Goal: Information Seeking & Learning: Learn about a topic

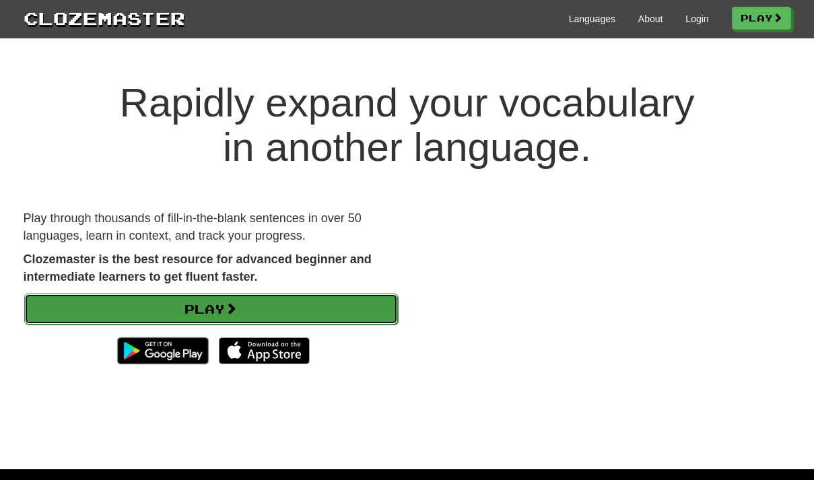
click at [217, 302] on link "Play" at bounding box center [211, 309] width 374 height 31
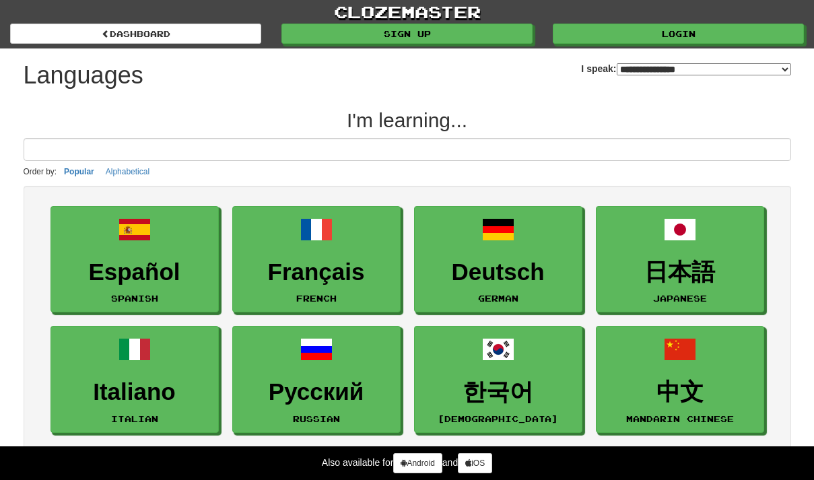
select select "*******"
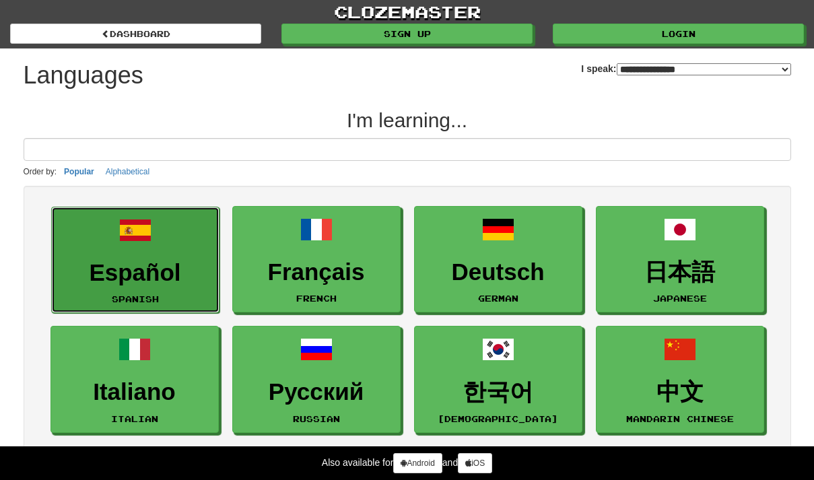
click at [177, 249] on link "Español Spanish" at bounding box center [135, 260] width 168 height 107
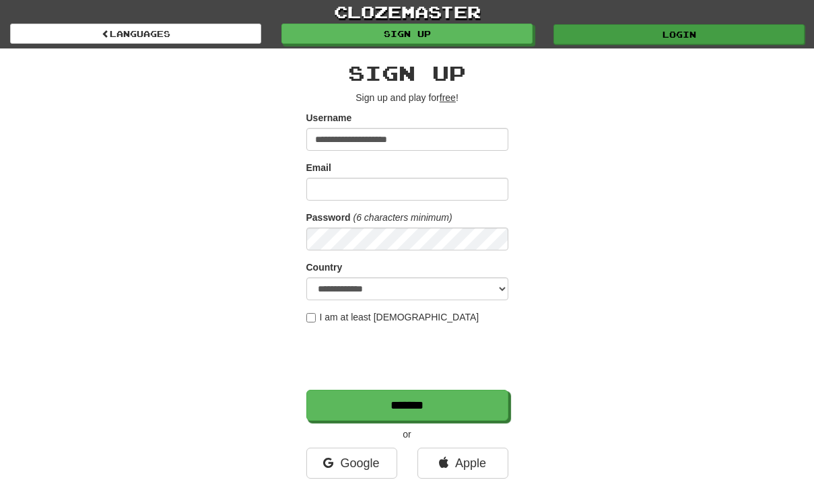
type input "**********"
click at [682, 31] on link "Login" at bounding box center [679, 34] width 251 height 20
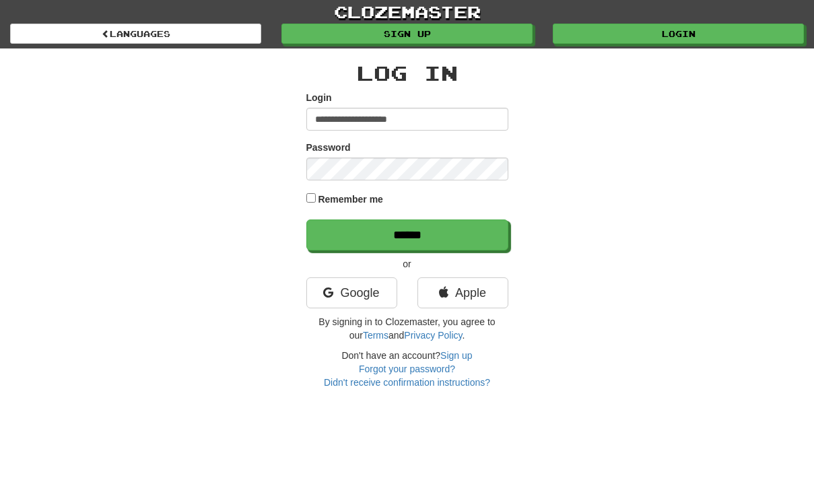
type input "**********"
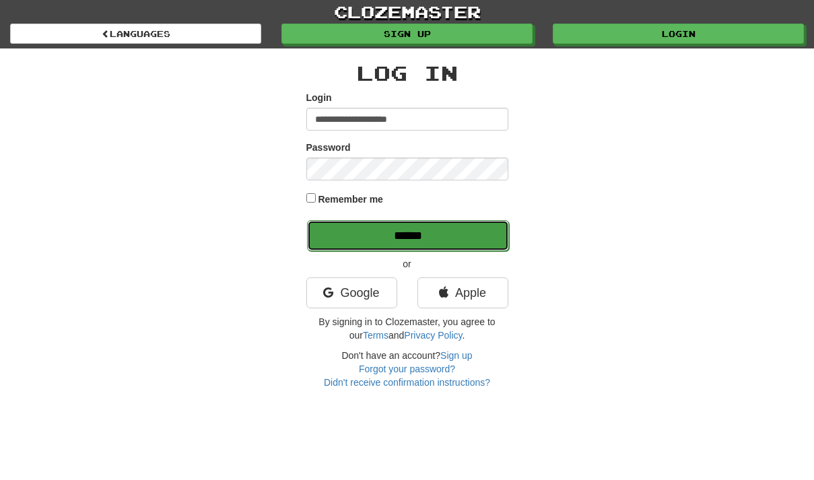
click at [366, 231] on input "******" at bounding box center [408, 235] width 202 height 31
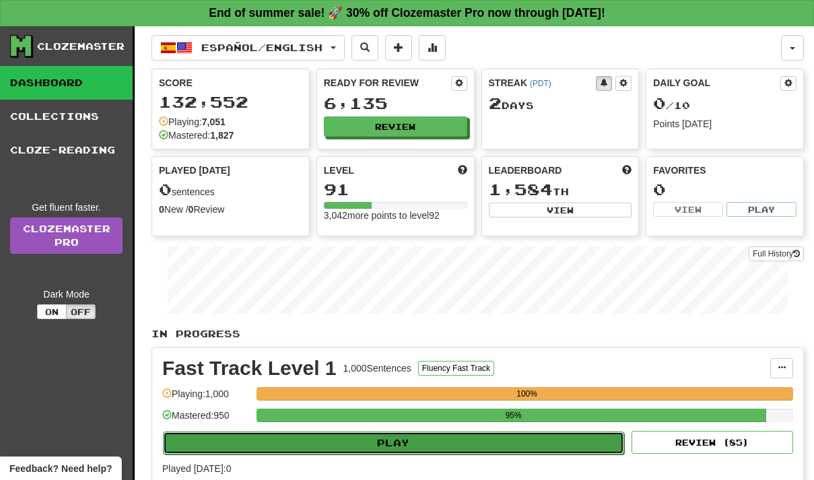
click at [393, 443] on button "Play" at bounding box center [393, 443] width 461 height 23
select select "**"
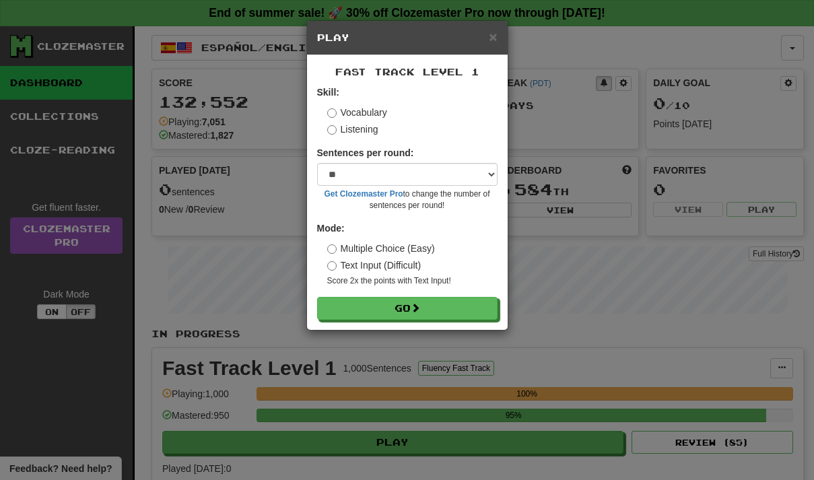
click at [337, 127] on label "Listening" at bounding box center [352, 129] width 51 height 13
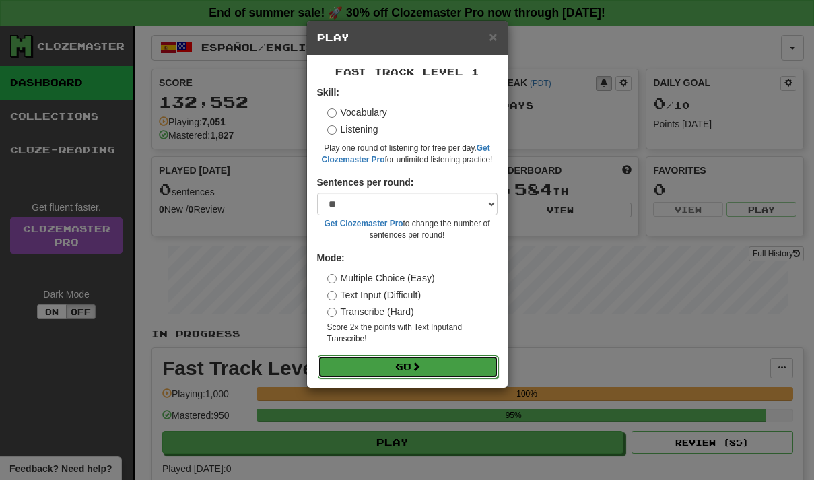
click at [390, 365] on button "Go" at bounding box center [408, 367] width 181 height 23
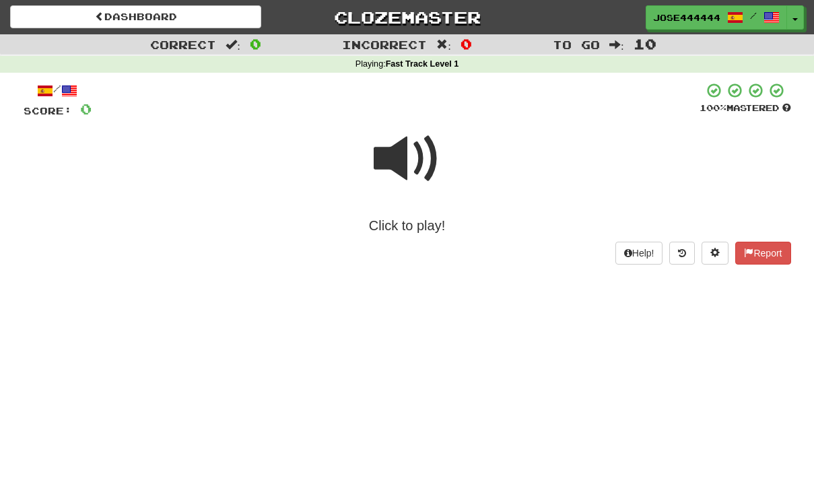
click at [387, 139] on span at bounding box center [407, 158] width 67 height 67
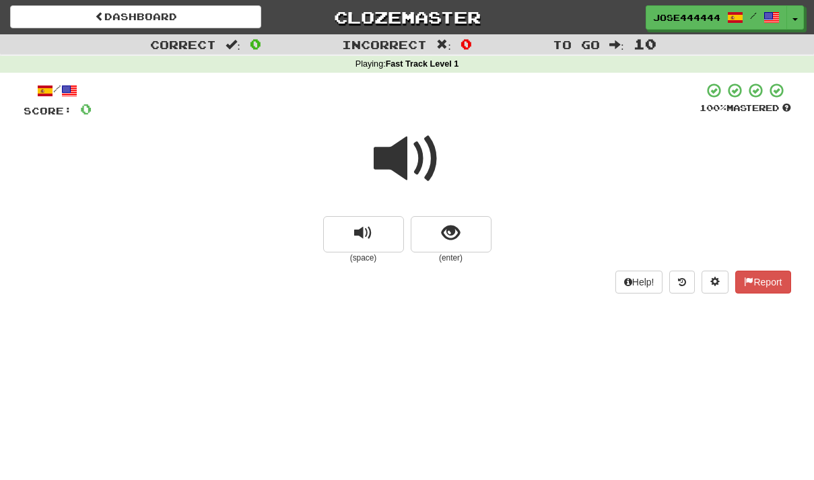
click at [391, 160] on span at bounding box center [407, 158] width 67 height 67
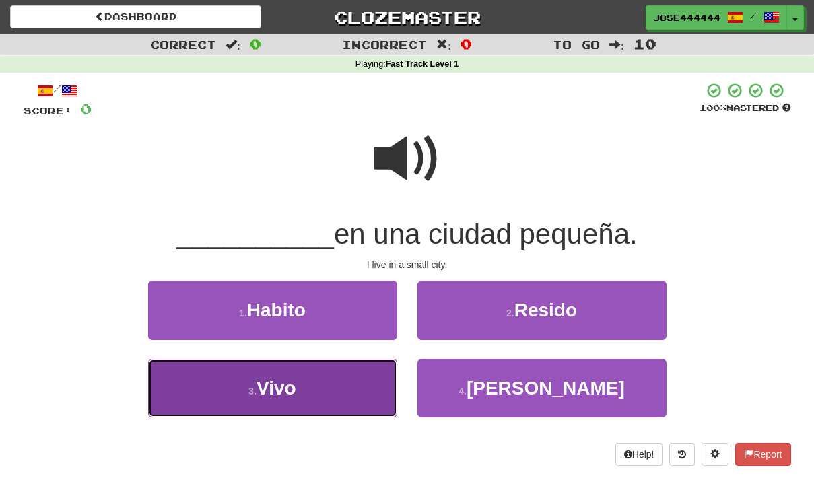
click at [315, 388] on button "3 . Vivo" at bounding box center [272, 388] width 249 height 59
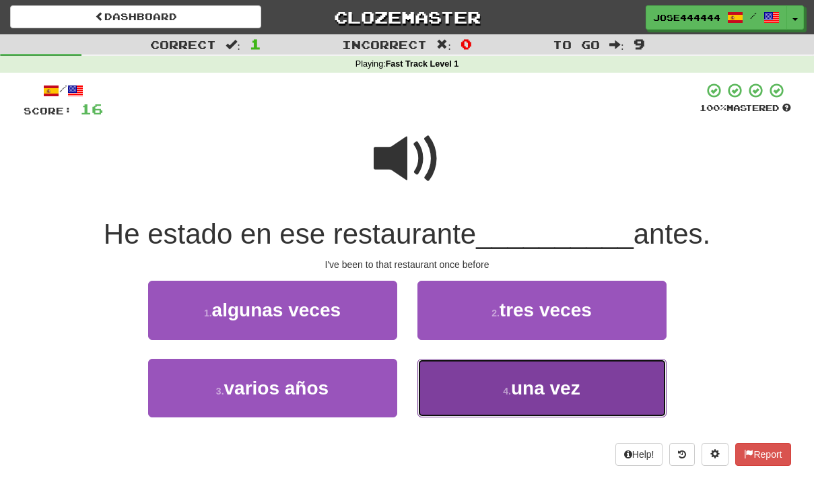
click at [484, 395] on button "4 . una vez" at bounding box center [542, 388] width 249 height 59
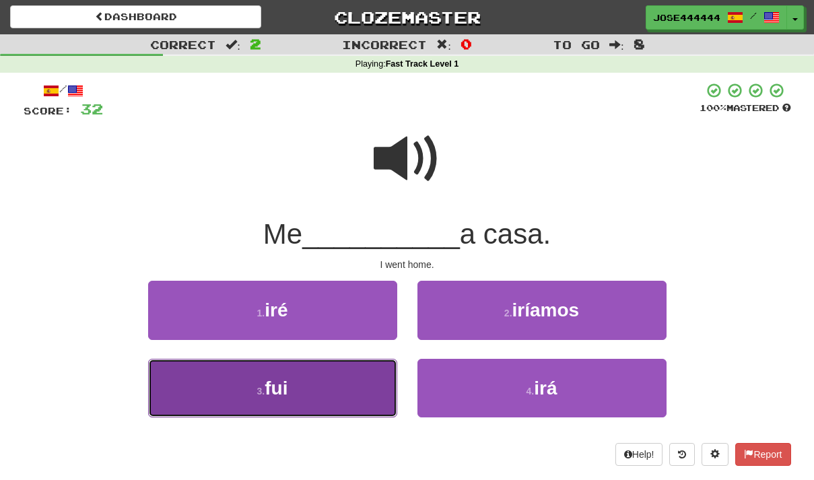
click at [365, 387] on button "3 . fui" at bounding box center [272, 388] width 249 height 59
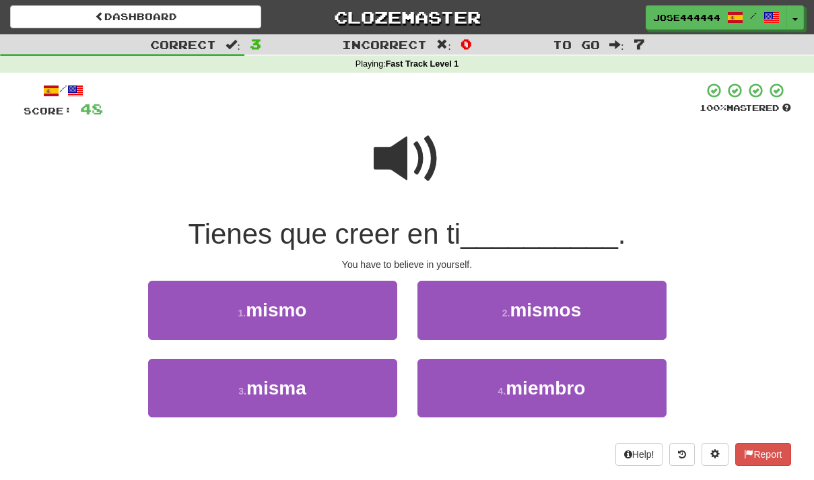
click at [395, 154] on span at bounding box center [407, 158] width 67 height 67
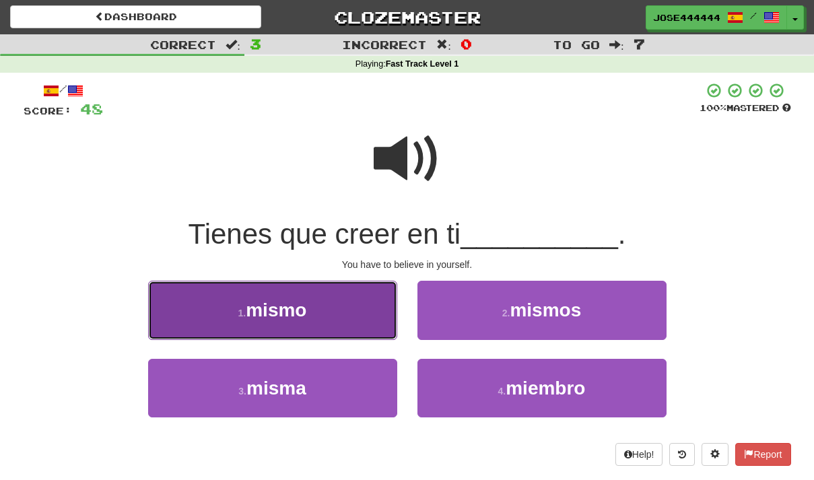
click at [335, 305] on button "1 . mismo" at bounding box center [272, 310] width 249 height 59
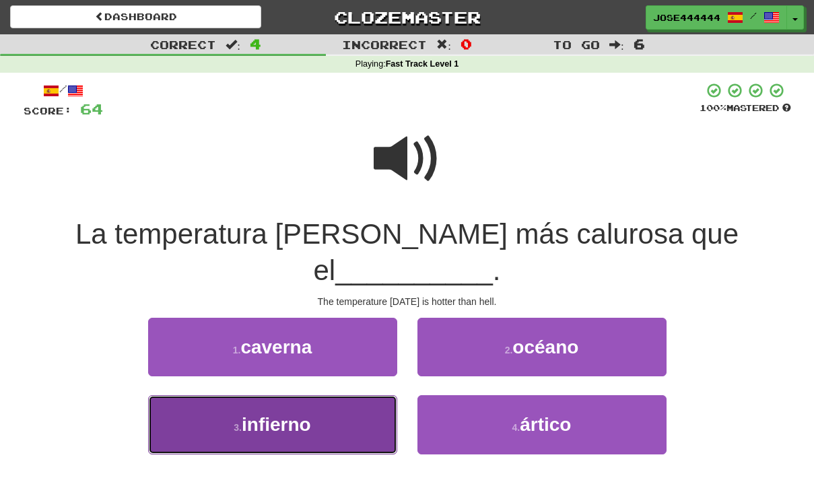
click at [243, 414] on span "infierno" at bounding box center [276, 424] width 69 height 21
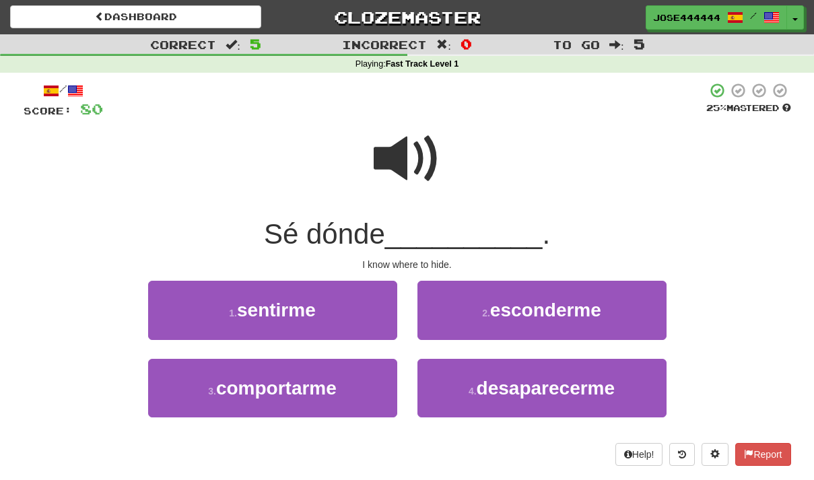
click at [387, 146] on span at bounding box center [407, 158] width 67 height 67
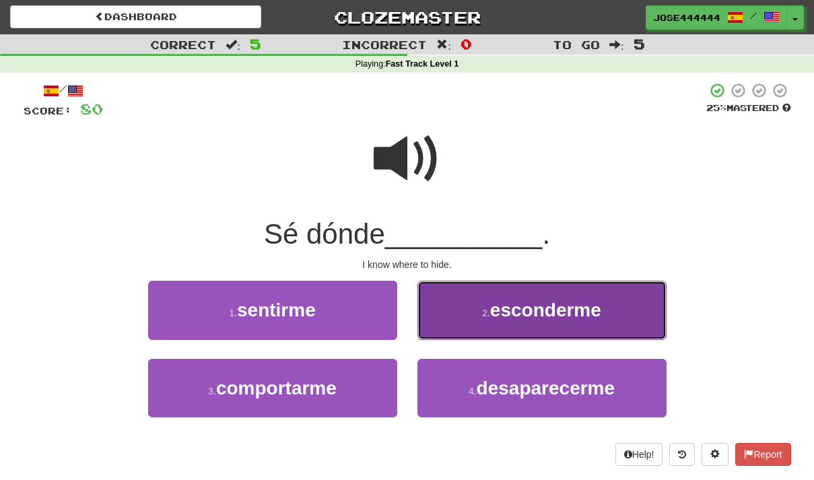
click at [432, 301] on button "2 . esconderme" at bounding box center [542, 310] width 249 height 59
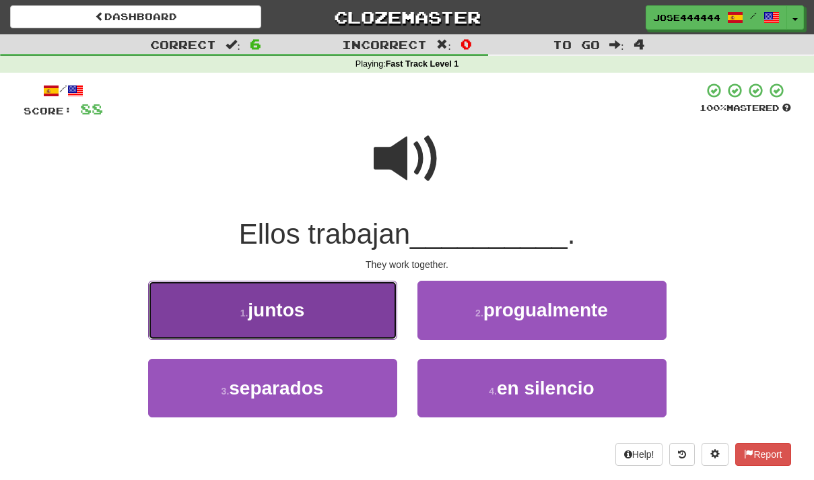
click at [334, 300] on button "1 . juntos" at bounding box center [272, 310] width 249 height 59
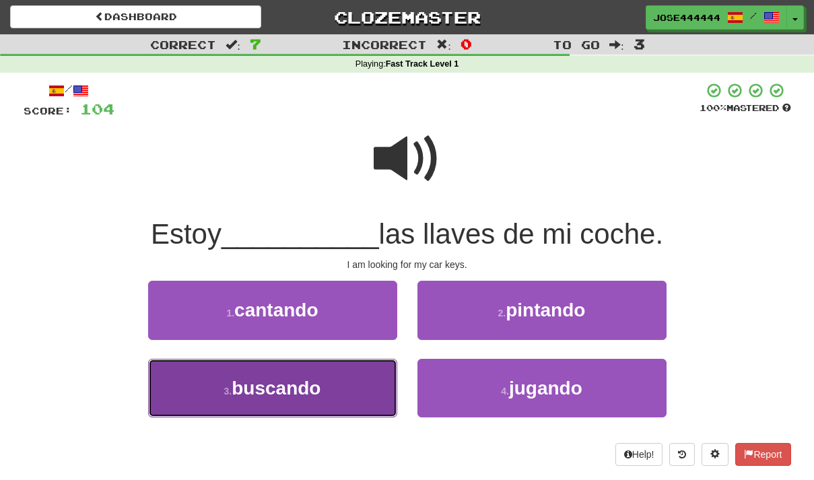
click at [261, 391] on span "buscando" at bounding box center [276, 388] width 89 height 21
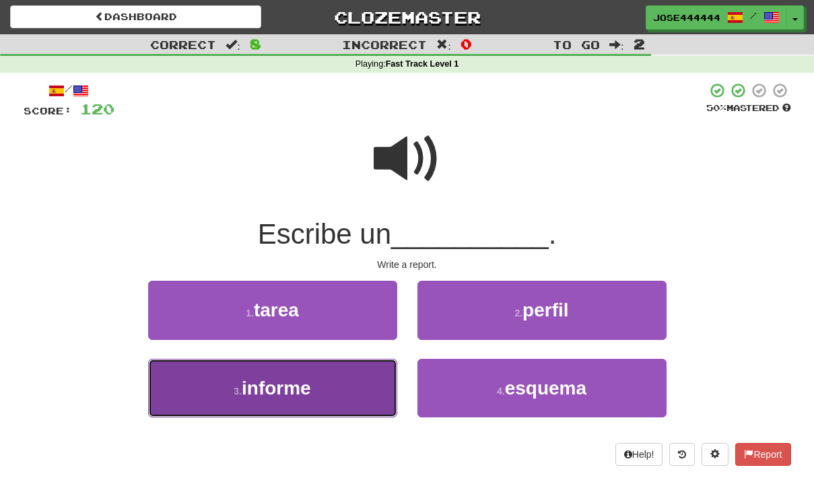
click at [216, 393] on button "3 . informe" at bounding box center [272, 388] width 249 height 59
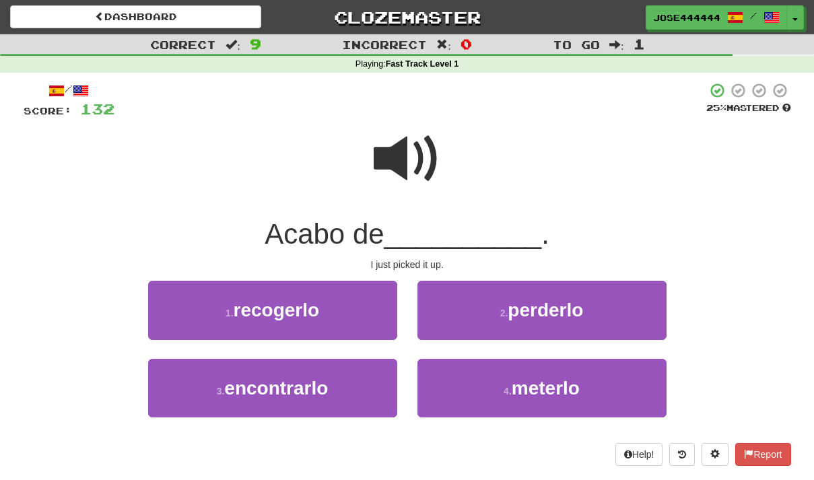
click at [394, 158] on span at bounding box center [407, 158] width 67 height 67
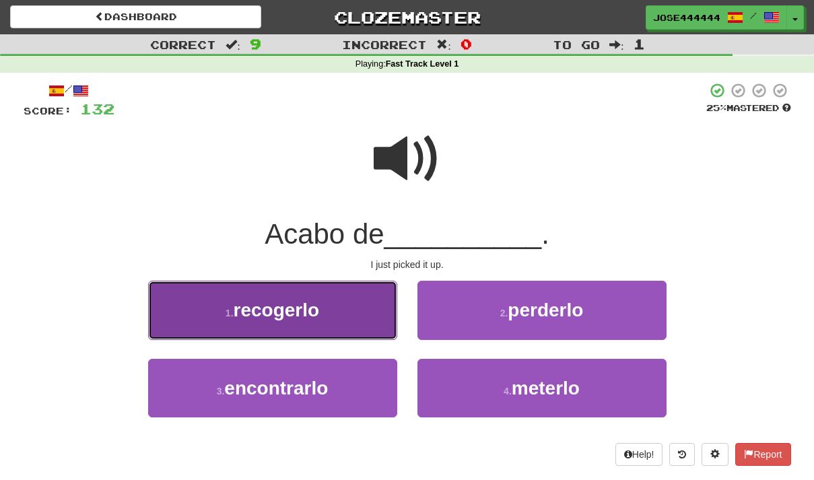
click at [274, 313] on span "recogerlo" at bounding box center [277, 310] width 86 height 21
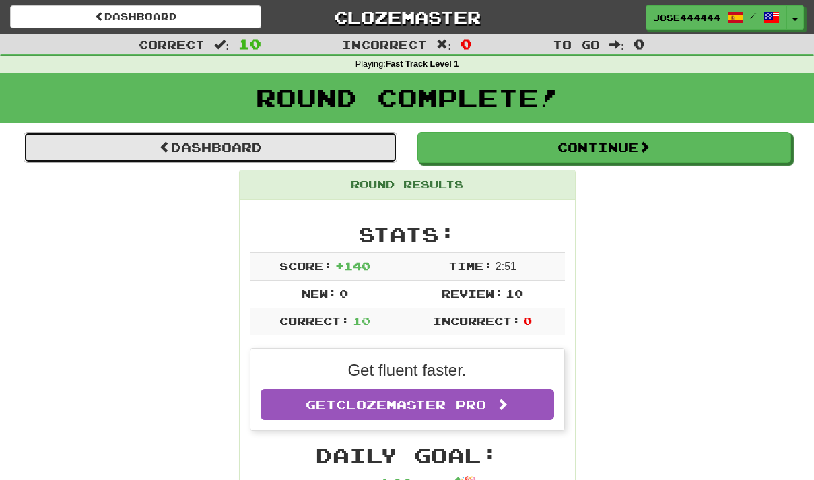
click at [237, 141] on link "Dashboard" at bounding box center [211, 147] width 374 height 31
